Goal: Task Accomplishment & Management: Use online tool/utility

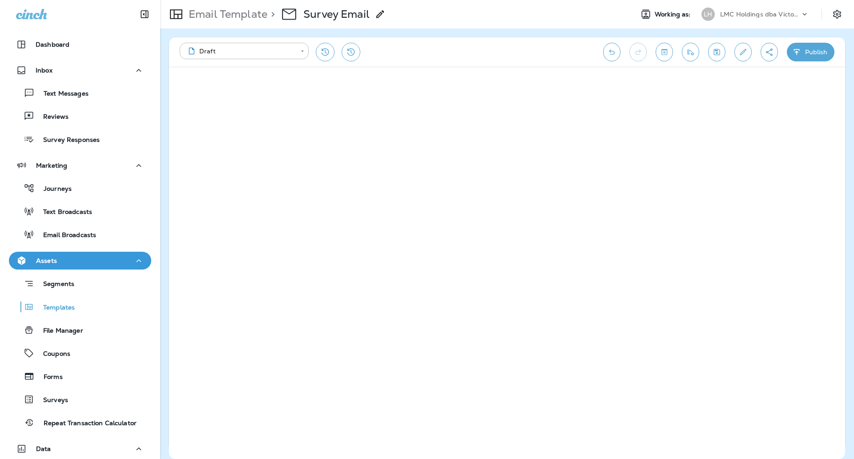
scroll to position [4, 0]
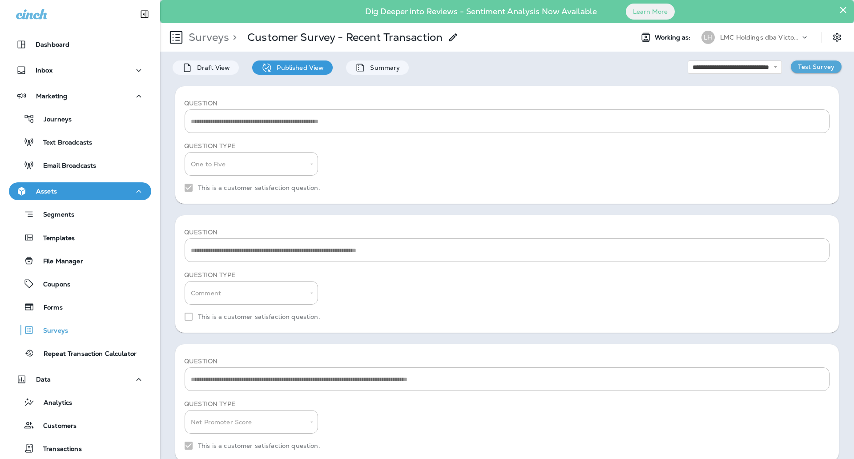
click at [803, 69] on p "Test Survey" at bounding box center [816, 66] width 36 height 7
click at [66, 333] on p "Surveys" at bounding box center [51, 331] width 34 height 8
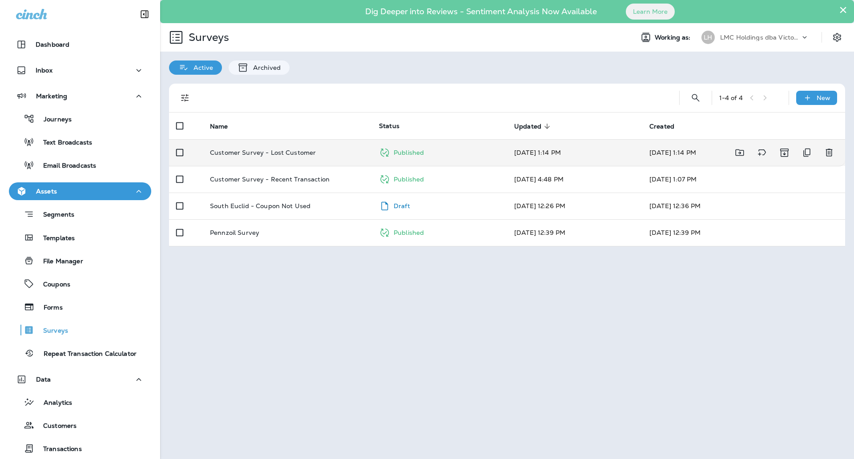
click at [300, 153] on p "Customer Survey - Lost Customer" at bounding box center [263, 152] width 106 height 7
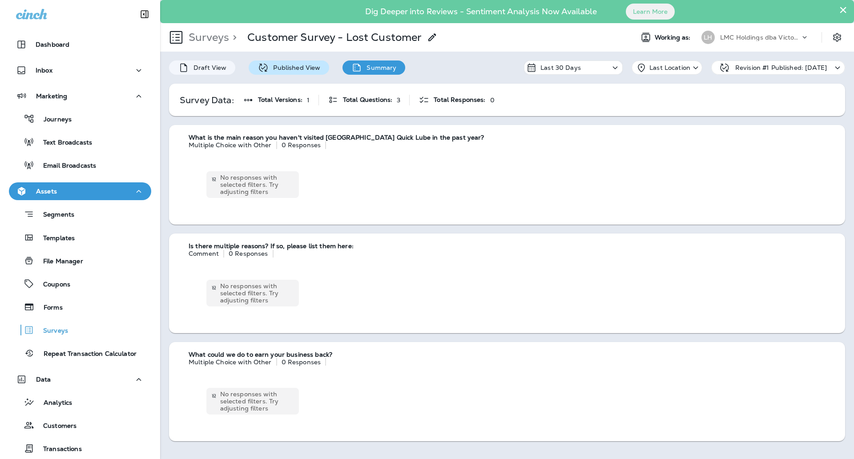
click at [293, 65] on p "Published View" at bounding box center [295, 67] width 52 height 7
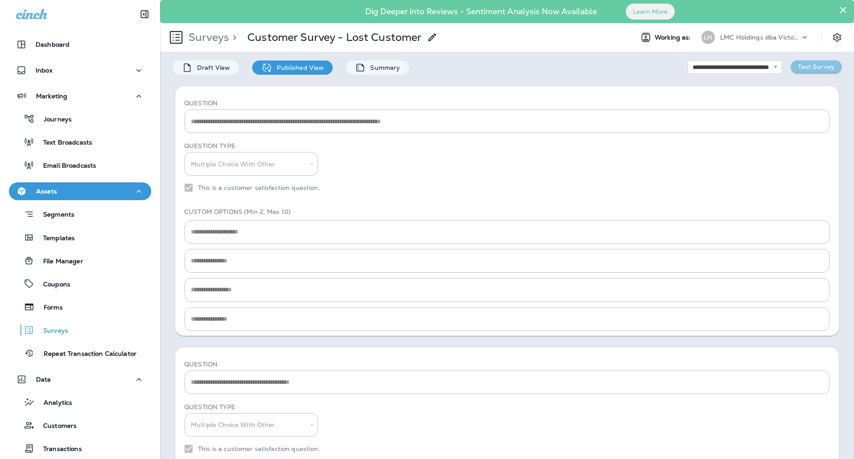
click at [798, 65] on p "Test Survey" at bounding box center [816, 66] width 36 height 7
click at [214, 72] on div "Draft View" at bounding box center [206, 68] width 66 height 14
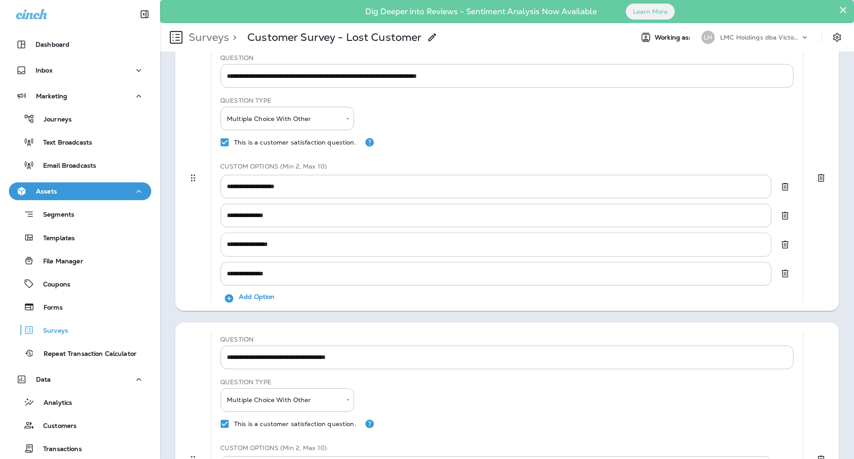
scroll to position [56, 0]
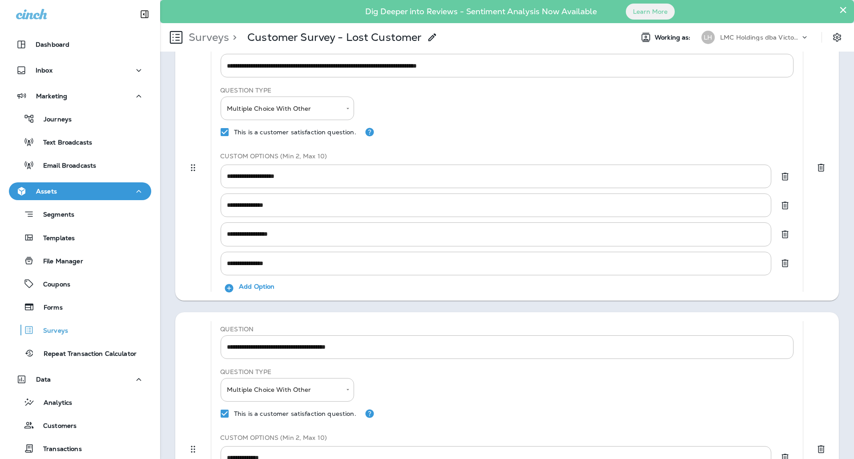
click at [268, 287] on p "Add Option" at bounding box center [257, 288] width 36 height 11
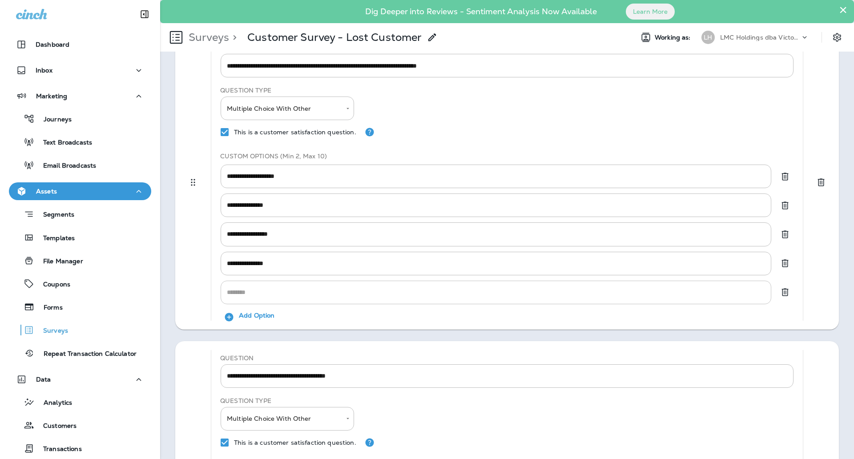
click at [271, 290] on input "text" at bounding box center [496, 293] width 551 height 24
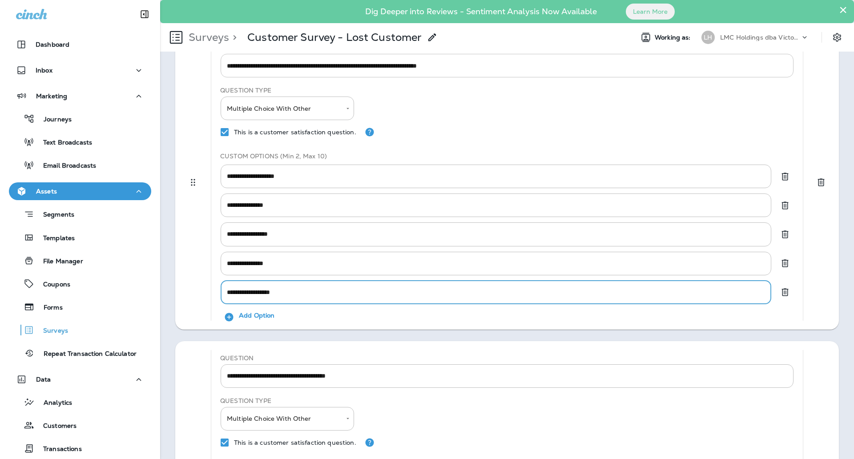
type input "**********"
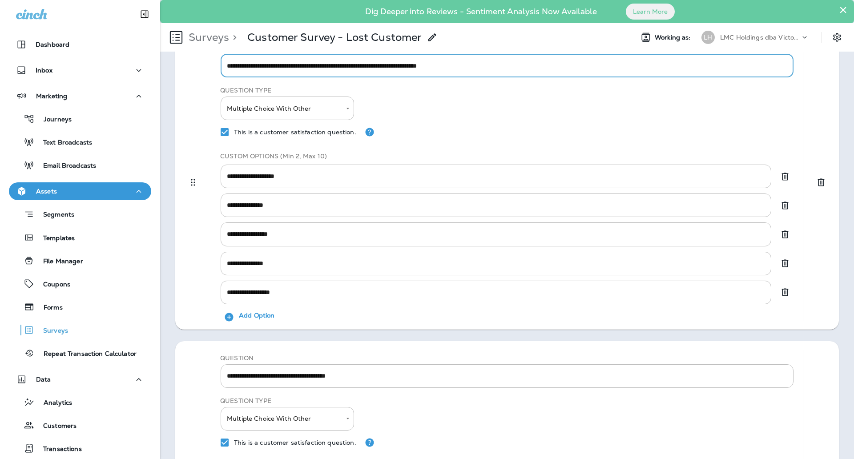
drag, startPoint x: 433, startPoint y: 67, endPoint x: 417, endPoint y: 66, distance: 15.6
click at [417, 66] on textarea "**********" at bounding box center [503, 65] width 552 height 9
type textarea "**********"
click at [319, 173] on input "**********" at bounding box center [496, 177] width 551 height 24
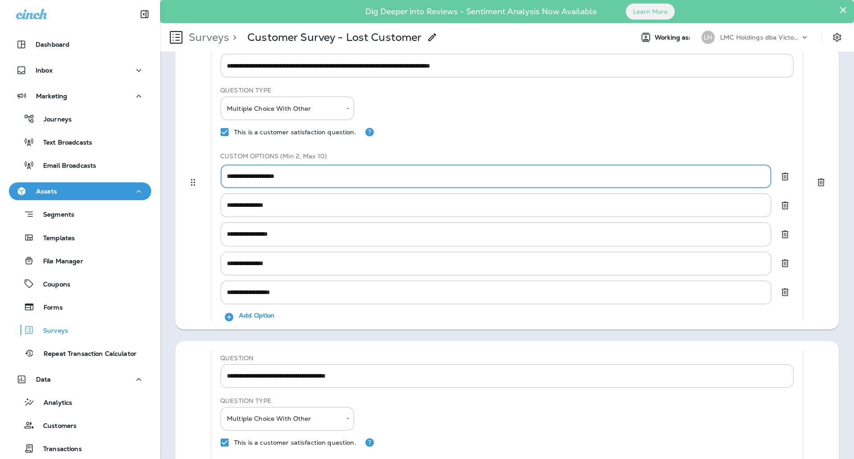
drag, startPoint x: 319, startPoint y: 173, endPoint x: 240, endPoint y: 168, distance: 78.9
click at [230, 172] on input "**********" at bounding box center [496, 177] width 551 height 24
type input "*"
type input "**********"
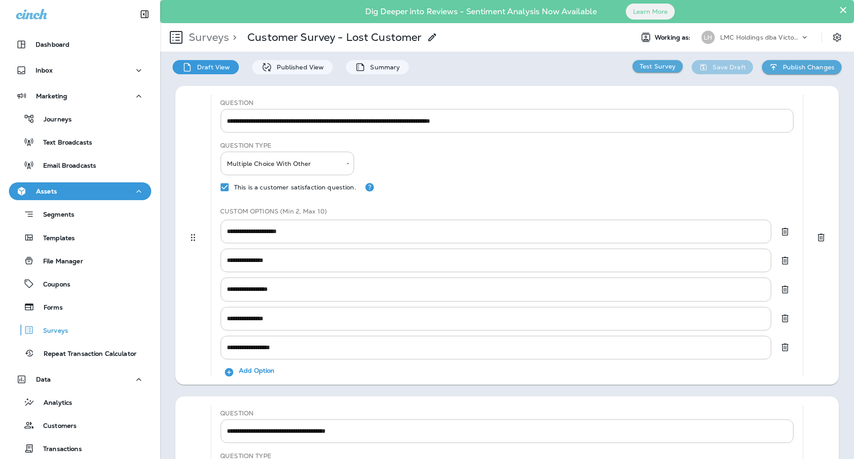
scroll to position [0, 0]
click at [657, 69] on p "Test Survey" at bounding box center [658, 66] width 36 height 7
click at [193, 242] on icon "Drag to reorder questions" at bounding box center [193, 238] width 11 height 11
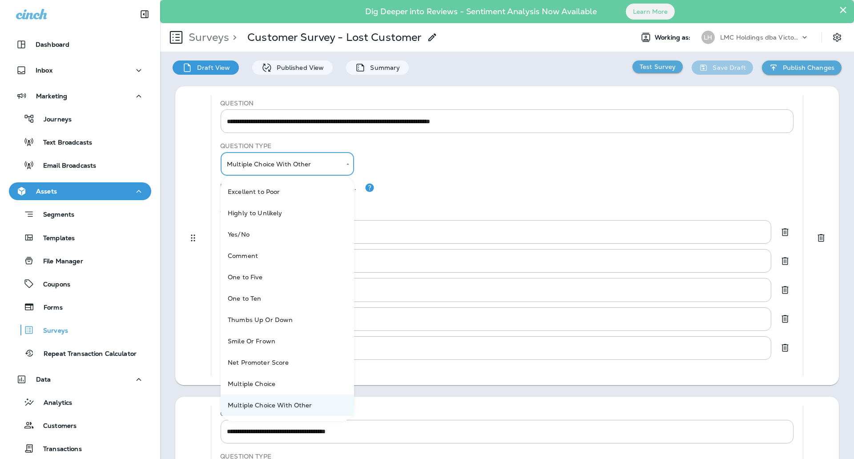
click at [305, 0] on body "**********" at bounding box center [427, 0] width 854 height 0
click at [405, 153] on div at bounding box center [427, 229] width 854 height 459
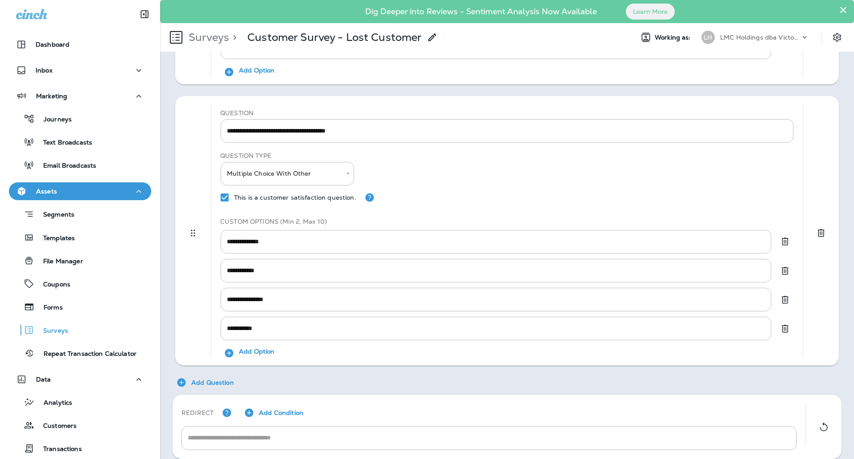
scroll to position [313, 0]
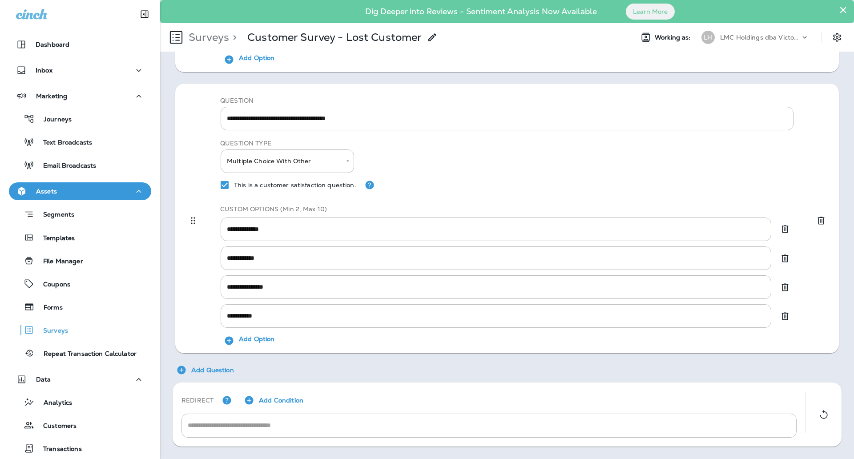
click at [279, 401] on p "Add Condition" at bounding box center [281, 400] width 45 height 7
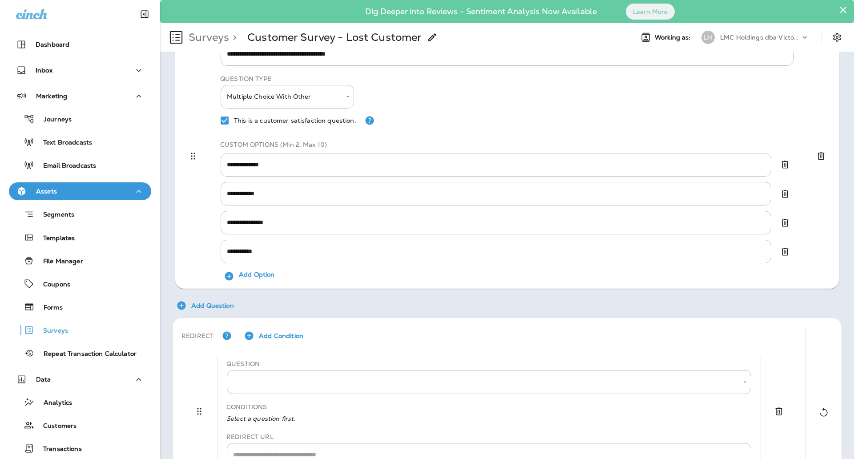
scroll to position [437, 0]
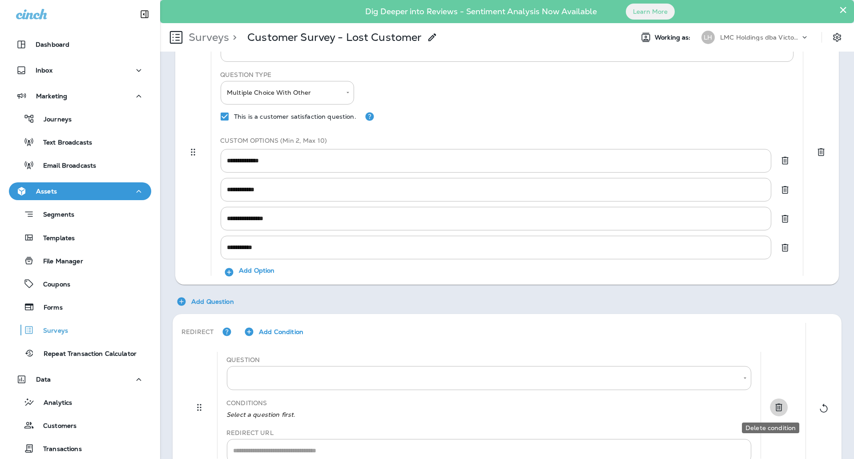
click at [774, 409] on icon "Delete condition" at bounding box center [779, 407] width 11 height 11
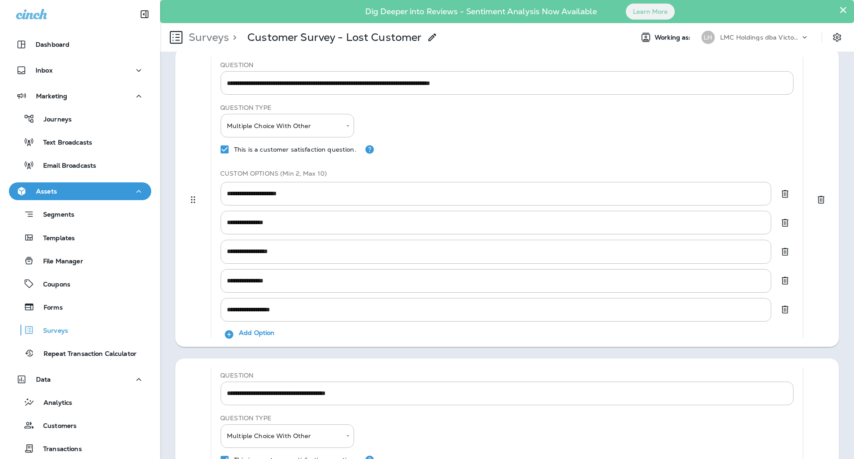
scroll to position [0, 0]
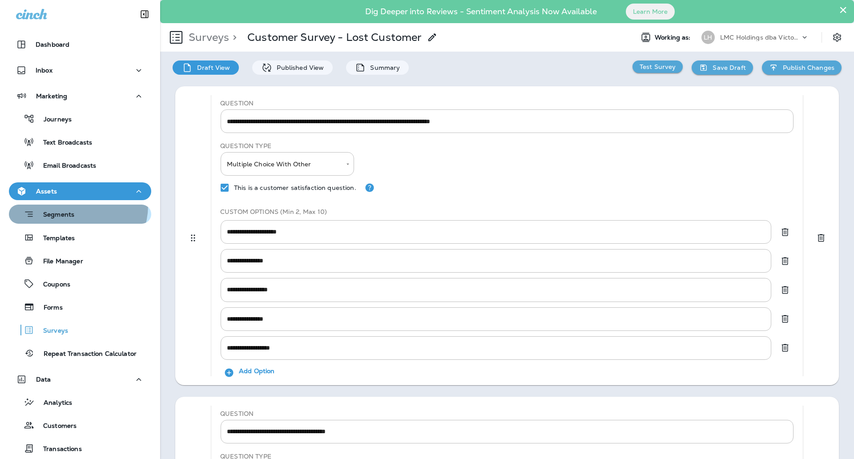
click at [75, 206] on button "Segments" at bounding box center [80, 214] width 142 height 19
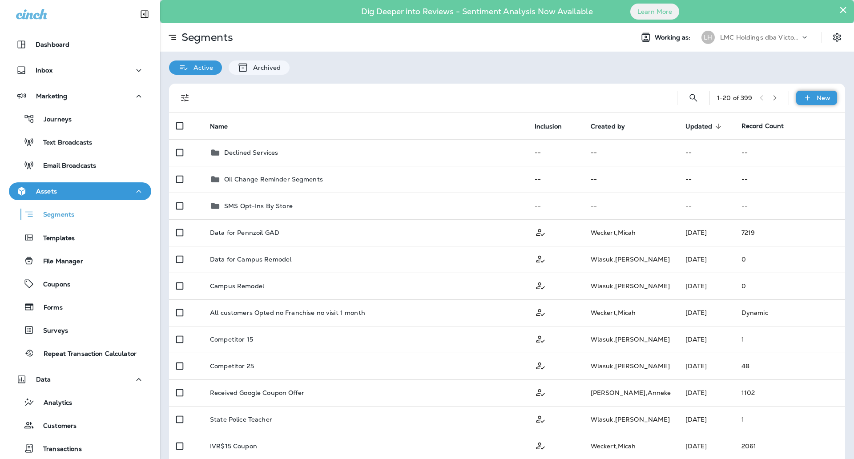
click at [803, 96] on icon at bounding box center [807, 97] width 9 height 9
click at [790, 116] on p "New Segment" at bounding box center [782, 119] width 48 height 7
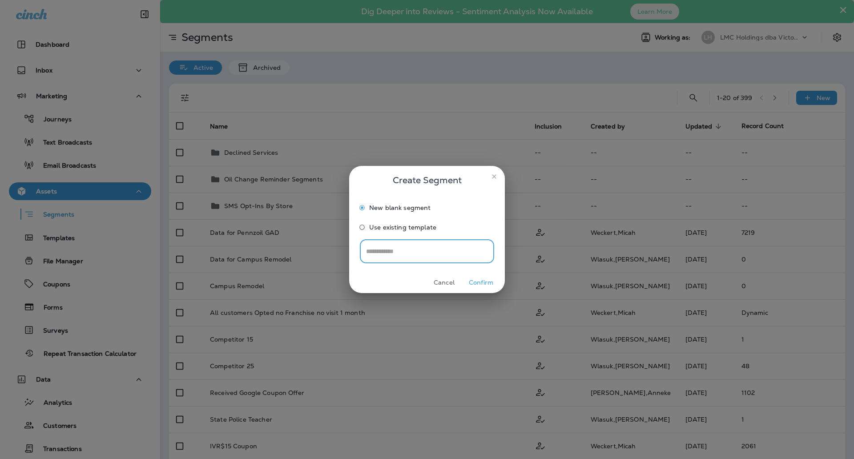
click at [483, 276] on button "Confirm" at bounding box center [481, 283] width 33 height 14
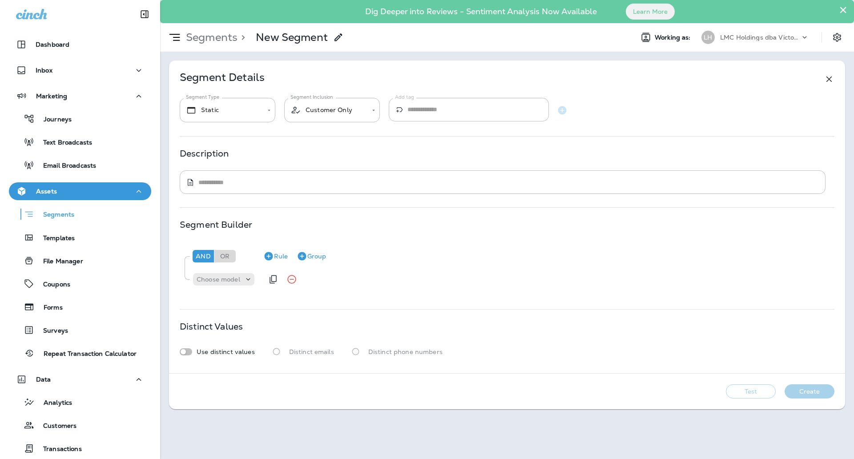
click at [232, 272] on div "Choose model" at bounding box center [227, 280] width 71 height 18
click at [231, 279] on p "Choose model" at bounding box center [219, 279] width 44 height 7
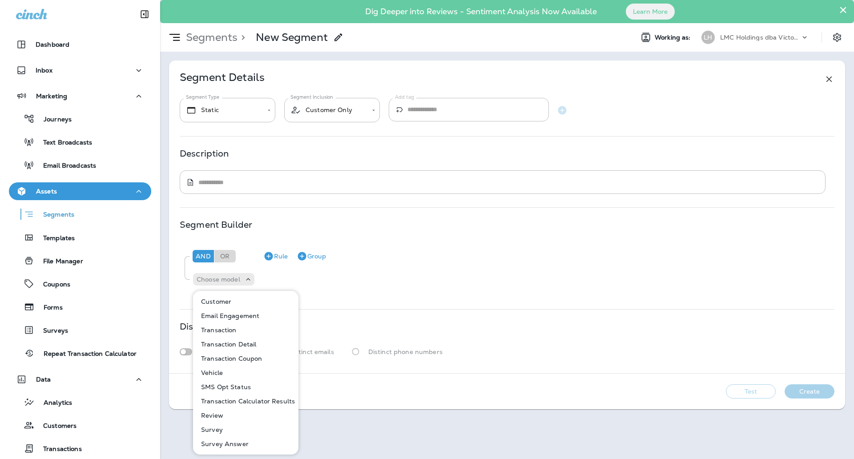
click at [232, 298] on button "Customer" at bounding box center [246, 302] width 105 height 14
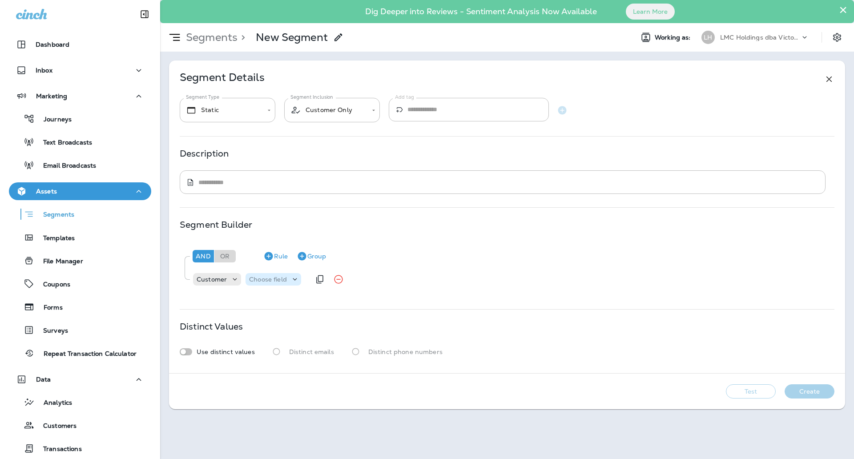
click at [267, 282] on p "Choose field" at bounding box center [268, 279] width 38 height 7
click at [269, 283] on div "Choose field" at bounding box center [274, 279] width 56 height 9
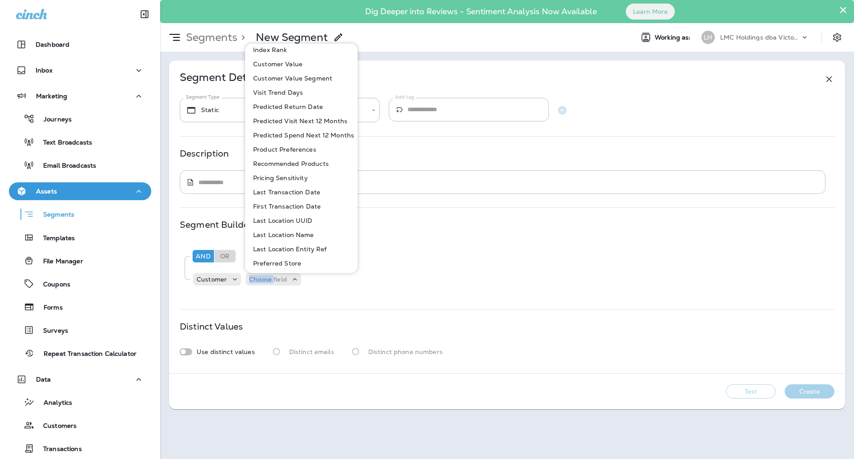
scroll to position [334, 0]
click at [305, 191] on p "Last Transaction Date" at bounding box center [285, 190] width 71 height 7
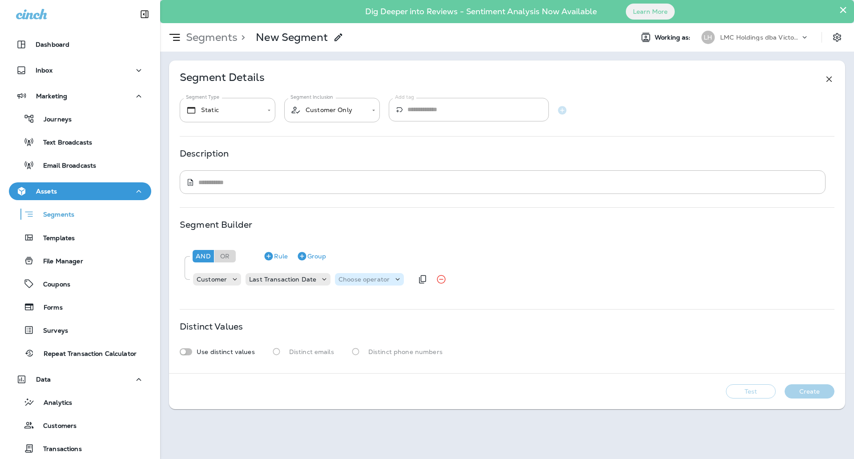
click at [348, 278] on p "Choose operator" at bounding box center [364, 279] width 51 height 7
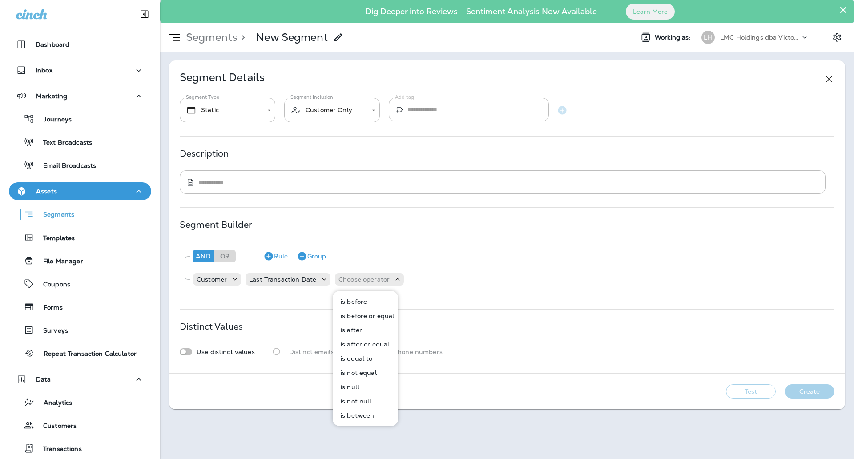
click at [363, 301] on p "is before" at bounding box center [352, 301] width 30 height 7
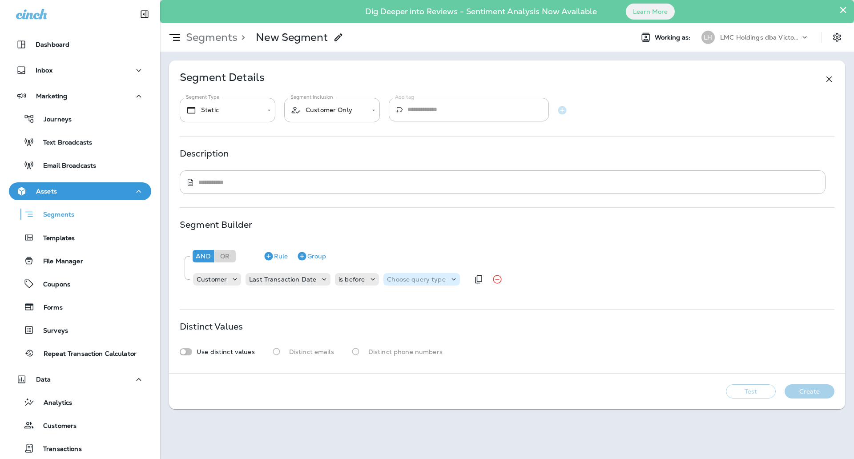
click at [409, 282] on p "Choose query type" at bounding box center [416, 279] width 58 height 7
click at [409, 327] on p "Relative Time" at bounding box center [407, 330] width 45 height 7
click at [504, 275] on input "*" at bounding box center [486, 279] width 53 height 12
click at [505, 276] on input "*" at bounding box center [486, 279] width 53 height 12
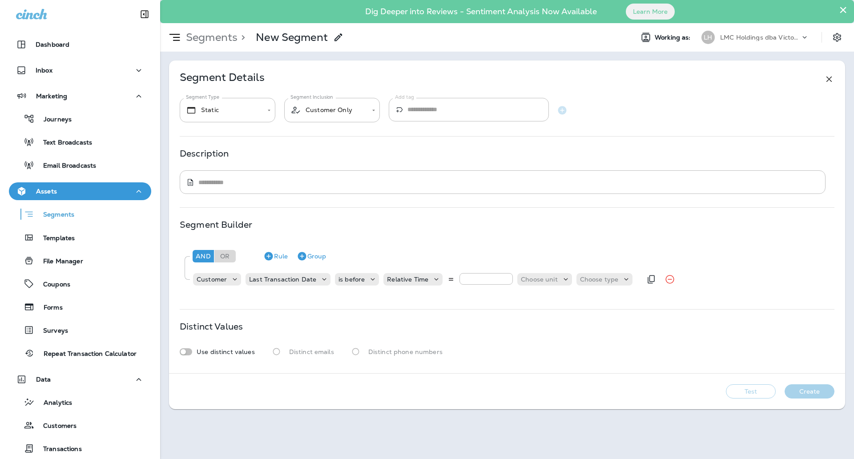
click at [505, 276] on input "*" at bounding box center [486, 279] width 53 height 12
type input "*"
click at [505, 276] on input "*" at bounding box center [486, 279] width 53 height 12
click at [538, 280] on p "Choose unit" at bounding box center [539, 279] width 37 height 7
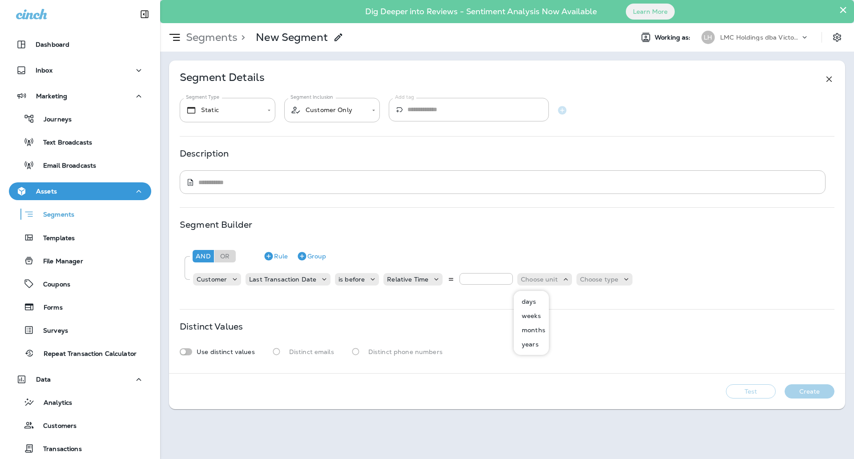
click at [534, 329] on p "months" at bounding box center [531, 330] width 27 height 7
click at [586, 279] on p "Choose type" at bounding box center [586, 279] width 39 height 7
click at [579, 300] on p "ago" at bounding box center [571, 301] width 15 height 7
click at [750, 390] on button "Test" at bounding box center [751, 391] width 50 height 14
click at [682, 390] on button "Get Total" at bounding box center [688, 391] width 59 height 14
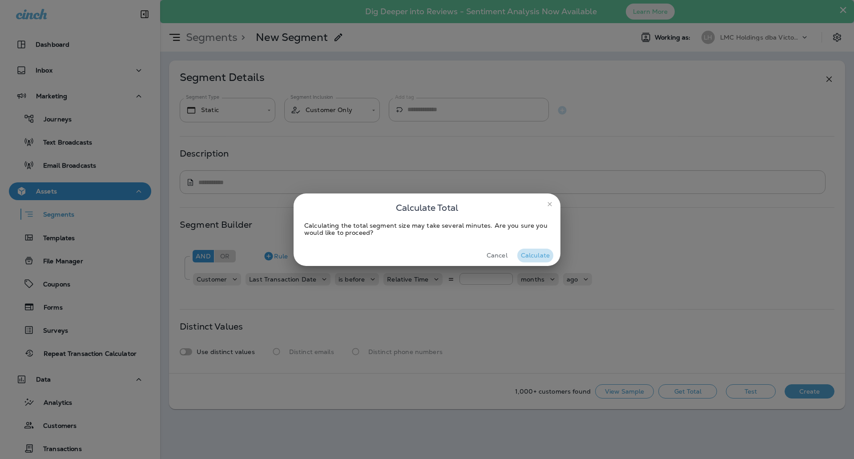
click at [542, 257] on button "Calculate" at bounding box center [536, 256] width 36 height 14
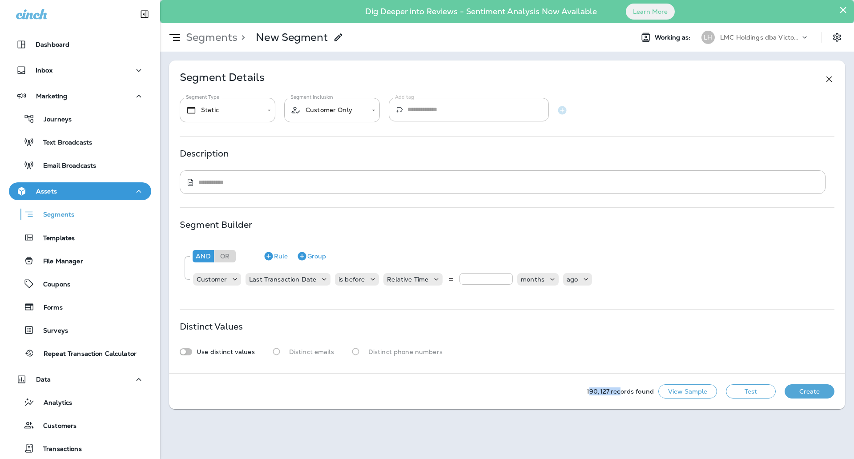
drag, startPoint x: 591, startPoint y: 392, endPoint x: 621, endPoint y: 393, distance: 30.7
click at [621, 393] on p "190,127 records found" at bounding box center [620, 391] width 67 height 7
click at [623, 392] on p "190,127 records found" at bounding box center [620, 391] width 67 height 7
click at [359, 280] on p "is before" at bounding box center [352, 279] width 26 height 7
click at [362, 417] on p "is between" at bounding box center [355, 415] width 37 height 7
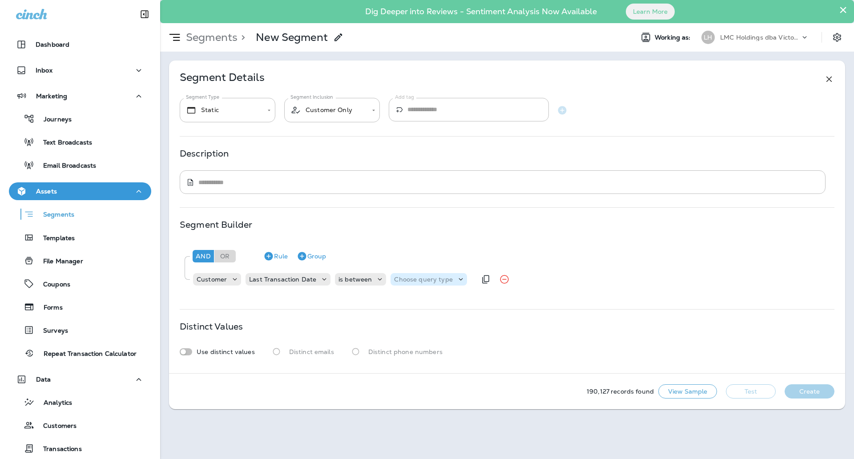
click at [431, 276] on p "Choose query type" at bounding box center [423, 279] width 58 height 7
click at [421, 301] on p "Relative Times" at bounding box center [416, 301] width 48 height 7
click at [517, 276] on input "*" at bounding box center [496, 279] width 53 height 12
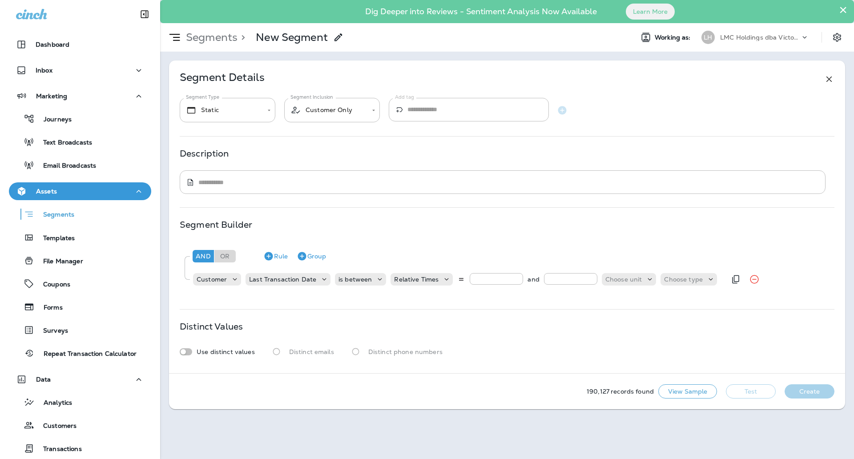
click at [517, 276] on input "*" at bounding box center [496, 279] width 53 height 12
type input "*"
click at [516, 277] on input "*" at bounding box center [496, 279] width 53 height 12
click at [571, 282] on input "number" at bounding box center [570, 279] width 53 height 12
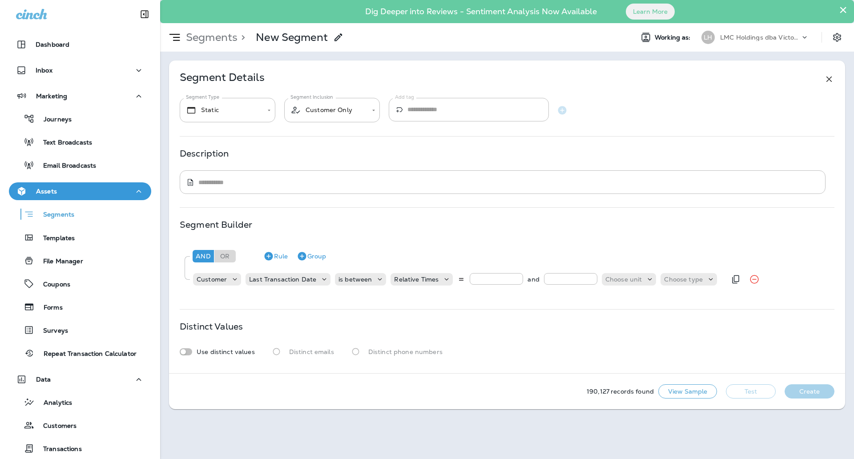
click at [590, 275] on input "*" at bounding box center [570, 279] width 53 height 12
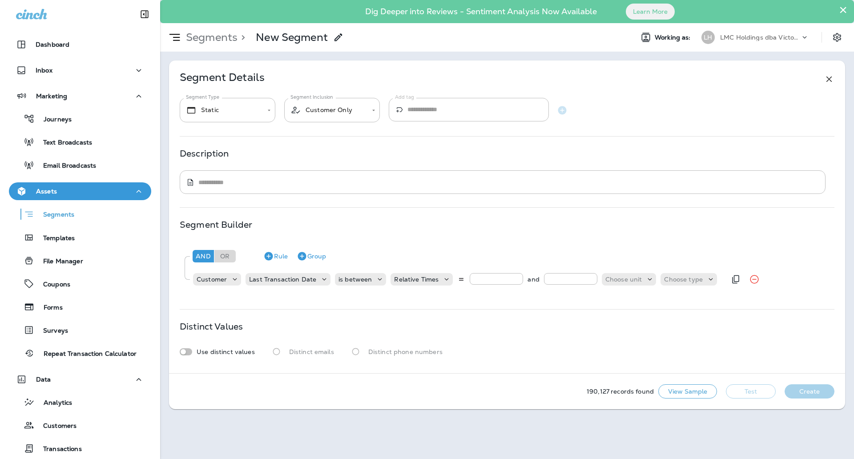
click at [590, 275] on input "*" at bounding box center [570, 279] width 53 height 12
click at [590, 275] on input "**" at bounding box center [570, 279] width 53 height 12
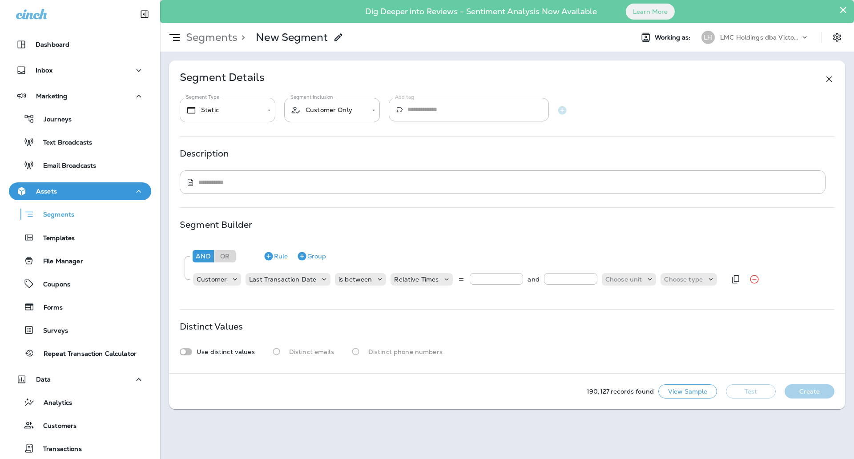
click at [590, 275] on input "**" at bounding box center [570, 279] width 53 height 12
type input "**"
click at [590, 275] on input "**" at bounding box center [570, 279] width 53 height 12
click at [622, 276] on p "Choose unit" at bounding box center [624, 279] width 37 height 7
click at [624, 329] on p "months" at bounding box center [615, 330] width 27 height 7
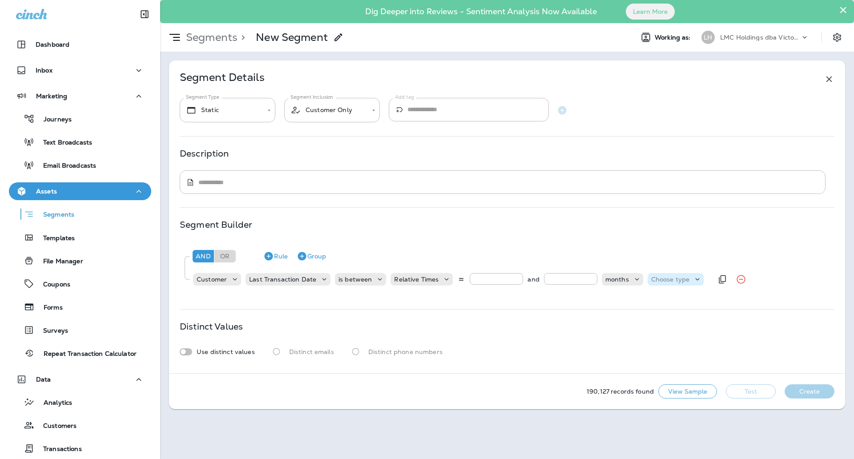
click at [667, 280] on p "Choose type" at bounding box center [670, 279] width 39 height 7
click at [667, 298] on button "ago" at bounding box center [664, 302] width 40 height 14
click at [752, 392] on button "Test" at bounding box center [751, 391] width 50 height 14
click at [687, 386] on button "Get Total" at bounding box center [688, 391] width 59 height 14
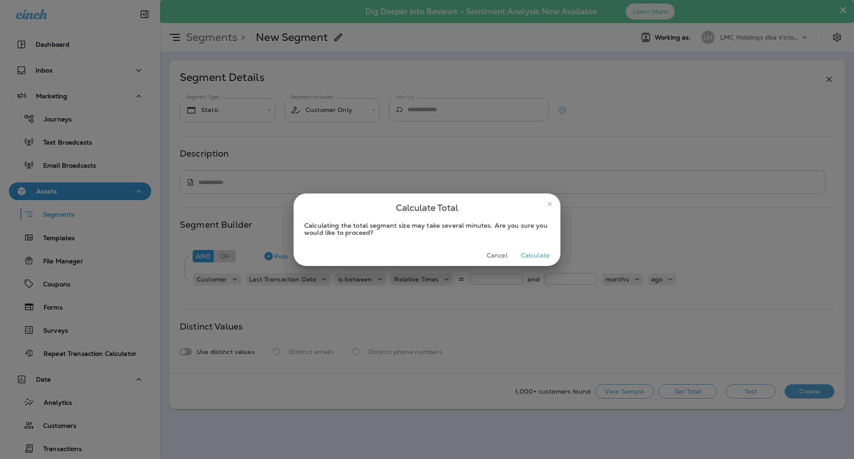
click at [545, 255] on button "Calculate" at bounding box center [536, 256] width 36 height 14
